Goal: Obtain resource: Obtain resource

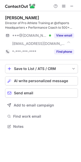
scroll to position [123, 81]
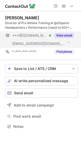
click at [61, 35] on button "View email" at bounding box center [64, 35] width 20 height 5
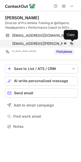
click at [73, 44] on span at bounding box center [72, 44] width 4 height 4
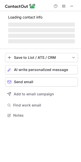
scroll to position [115, 81]
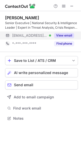
click at [61, 37] on button "View email" at bounding box center [64, 35] width 20 height 5
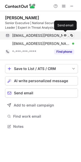
scroll to position [123, 81]
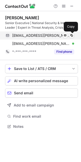
click at [69, 37] on button at bounding box center [71, 35] width 5 height 5
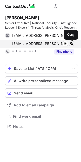
click at [70, 45] on span at bounding box center [72, 44] width 4 height 4
drag, startPoint x: 70, startPoint y: 45, endPoint x: 65, endPoint y: 52, distance: 9.0
click at [70, 45] on span at bounding box center [72, 44] width 4 height 4
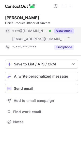
scroll to position [118, 81]
click at [62, 32] on button "View email" at bounding box center [64, 30] width 20 height 5
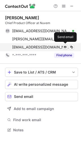
click at [67, 48] on span at bounding box center [65, 47] width 4 height 4
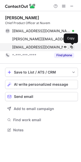
click at [70, 46] on span at bounding box center [72, 47] width 4 height 4
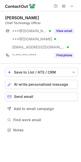
scroll to position [126, 81]
click at [68, 31] on button "View email" at bounding box center [64, 30] width 20 height 5
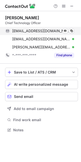
click at [74, 27] on div "[EMAIL_ADDRESS][DOMAIN_NAME] Verified Send email Copy" at bounding box center [39, 31] width 69 height 8
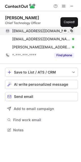
click at [72, 31] on span at bounding box center [72, 31] width 4 height 4
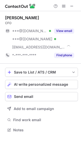
scroll to position [126, 81]
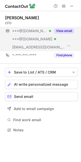
click at [63, 32] on button "View email" at bounding box center [64, 30] width 20 height 5
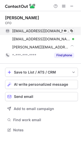
click at [72, 33] on div "garretalbert@gmail.com Verified Send email Copy" at bounding box center [39, 31] width 69 height 8
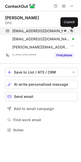
click at [72, 33] on div "garretalbert@gmail.com Verified Send email Copied!" at bounding box center [39, 31] width 69 height 8
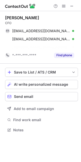
scroll to position [118, 81]
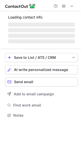
scroll to position [126, 81]
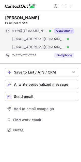
click at [72, 35] on div "***@gmail.com Verified ***@greylioncapital.com Verified ***@vss.com Verified Vi…" at bounding box center [41, 39] width 73 height 24
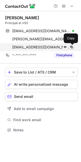
click at [73, 48] on span at bounding box center [72, 47] width 4 height 4
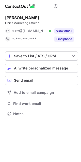
scroll to position [110, 81]
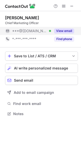
click at [63, 31] on button "View email" at bounding box center [64, 30] width 20 height 5
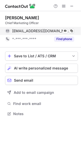
click at [74, 30] on div "bowmansam87@yahoo.com Verified Send email Copy" at bounding box center [39, 31] width 69 height 8
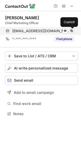
click at [74, 30] on div "bowmansam87@yahoo.com Verified Send email Copied!" at bounding box center [39, 31] width 69 height 8
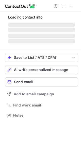
scroll to position [123, 81]
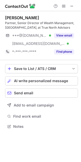
click at [66, 31] on div "Braden Cole Partner, Senior Director of Wealth Management, Dallas, at True Nort…" at bounding box center [41, 35] width 73 height 41
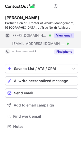
click at [67, 34] on button "View email" at bounding box center [64, 35] width 20 height 5
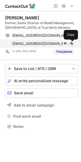
click at [72, 45] on span at bounding box center [72, 44] width 4 height 4
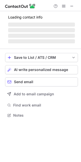
scroll to position [118, 81]
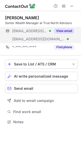
drag, startPoint x: 49, startPoint y: 29, endPoint x: 60, endPoint y: 35, distance: 11.3
click at [50, 29] on div "***@sbcglobal.net Verified" at bounding box center [31, 31] width 39 height 5
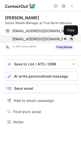
click at [72, 39] on span at bounding box center [72, 39] width 4 height 4
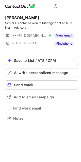
scroll to position [115, 81]
click at [62, 30] on div "[PERSON_NAME] Senior Director of Wealth Management at True North Advisors ***@[…" at bounding box center [41, 31] width 73 height 32
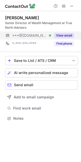
drag, startPoint x: 63, startPoint y: 35, endPoint x: 68, endPoint y: 37, distance: 4.9
click at [63, 35] on button "View email" at bounding box center [64, 35] width 20 height 5
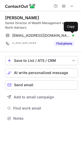
click at [70, 35] on span at bounding box center [72, 35] width 4 height 4
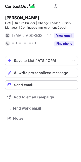
scroll to position [115, 81]
click at [62, 32] on div "View email" at bounding box center [62, 35] width 23 height 8
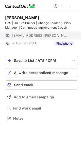
click at [62, 35] on div "***@neuhaus.org" at bounding box center [43, 35] width 62 height 5
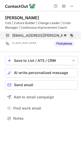
click at [70, 37] on span at bounding box center [72, 35] width 4 height 4
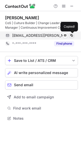
click at [70, 37] on span at bounding box center [72, 35] width 4 height 4
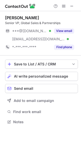
scroll to position [118, 81]
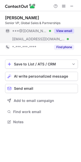
click at [68, 31] on button "View email" at bounding box center [64, 30] width 20 height 5
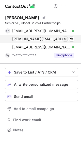
scroll to position [126, 81]
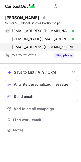
click at [72, 47] on span at bounding box center [72, 47] width 4 height 4
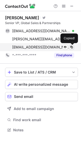
click at [72, 47] on span at bounding box center [72, 47] width 4 height 4
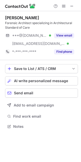
scroll to position [123, 81]
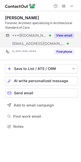
click at [62, 37] on button "View email" at bounding box center [64, 35] width 20 height 5
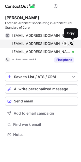
scroll to position [131, 81]
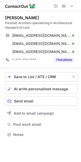
click at [76, 49] on div "chrisdling@comcast.net Verified Send email Copy cling@archforensic.com Verified…" at bounding box center [41, 43] width 73 height 24
click at [75, 53] on div "chrisdling@comcast.net Verified Send email Copy cling@archforensic.com Verified…" at bounding box center [41, 43] width 73 height 24
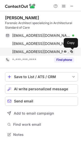
click at [70, 52] on span at bounding box center [72, 52] width 4 height 4
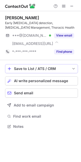
scroll to position [123, 81]
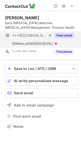
click at [57, 34] on button "View email" at bounding box center [64, 35] width 20 height 5
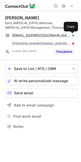
click at [70, 36] on span at bounding box center [72, 35] width 4 height 4
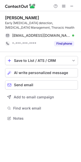
scroll to position [115, 81]
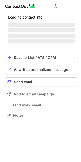
scroll to position [118, 81]
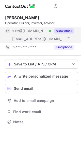
click at [67, 32] on button "View email" at bounding box center [64, 30] width 20 height 5
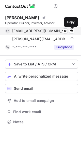
click at [72, 32] on span at bounding box center [72, 31] width 4 height 4
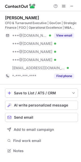
scroll to position [147, 81]
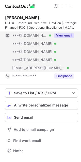
click at [65, 35] on button "View email" at bounding box center [64, 35] width 20 height 5
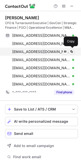
scroll to position [163, 77]
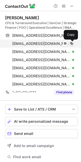
click at [71, 43] on span at bounding box center [72, 44] width 4 height 4
